Goal: Check status: Check status

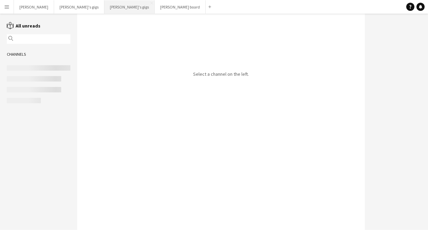
click at [104, 8] on button "[PERSON_NAME]'s gigs Close" at bounding box center [129, 6] width 50 height 13
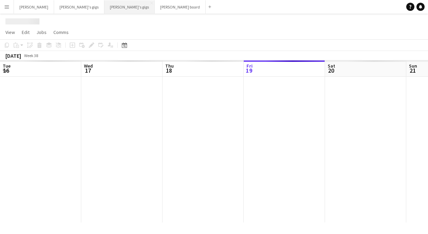
scroll to position [0, 162]
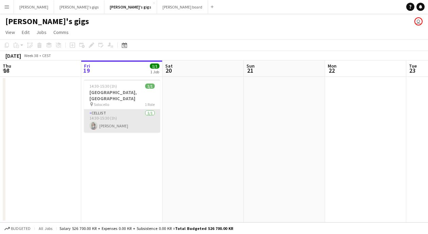
click at [137, 116] on app-card-role "Cellist [DATE] 14:30-15:30 (1h) [PERSON_NAME]" at bounding box center [122, 120] width 76 height 23
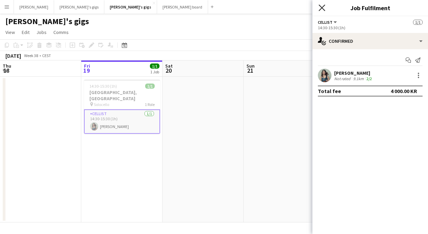
click at [322, 10] on icon "Close pop-in" at bounding box center [321, 7] width 6 height 6
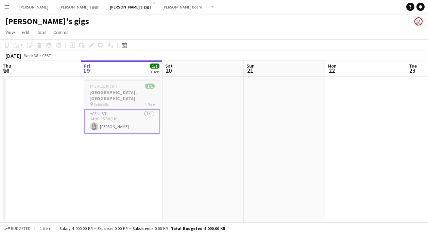
click at [136, 95] on h3 "[GEOGRAPHIC_DATA], [GEOGRAPHIC_DATA]" at bounding box center [122, 95] width 76 height 12
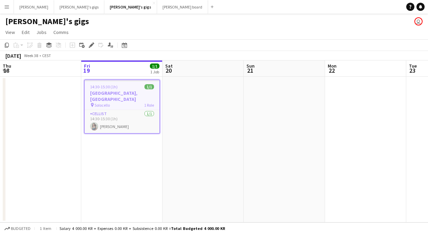
click at [136, 95] on h3 "[GEOGRAPHIC_DATA], [GEOGRAPHIC_DATA]" at bounding box center [122, 96] width 75 height 12
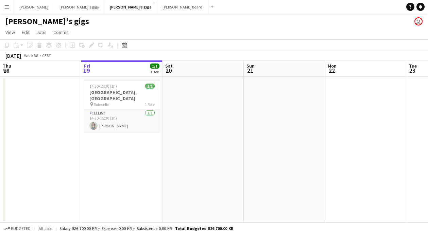
click at [141, 160] on app-date-cell "14:30-15:30 (1h) 1/1 Solocello, [GEOGRAPHIC_DATA] pin Solocello 1 Role Cellist …" at bounding box center [121, 150] width 81 height 146
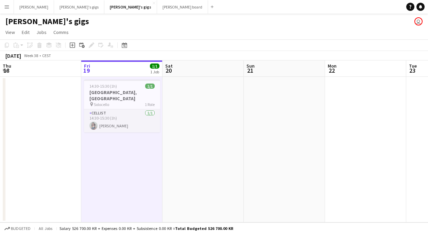
click at [125, 75] on app-board-header-date "Fri 19 1/1 1 Job" at bounding box center [121, 68] width 81 height 16
click at [126, 89] on h3 "[GEOGRAPHIC_DATA], [GEOGRAPHIC_DATA]" at bounding box center [122, 95] width 76 height 12
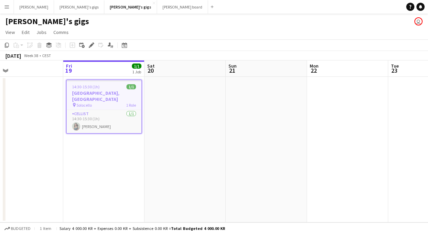
scroll to position [0, 180]
